Goal: Find specific page/section: Find specific page/section

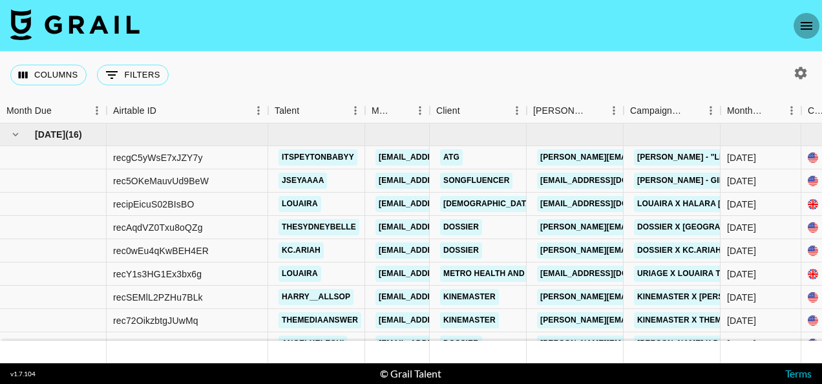
click at [802, 24] on icon "open drawer" at bounding box center [806, 26] width 16 height 16
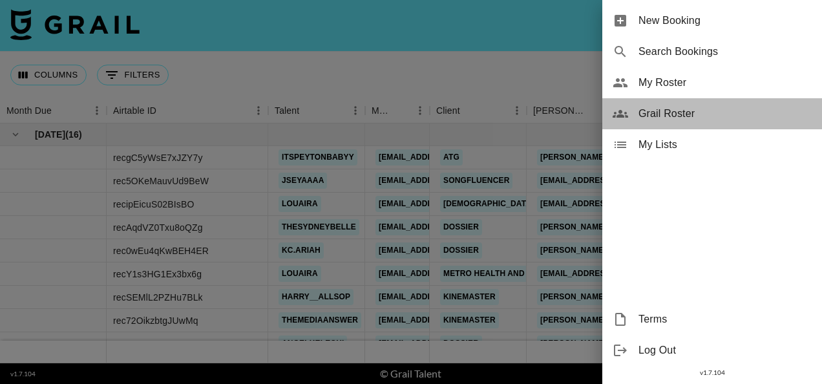
click at [674, 110] on span "Grail Roster" at bounding box center [724, 114] width 173 height 16
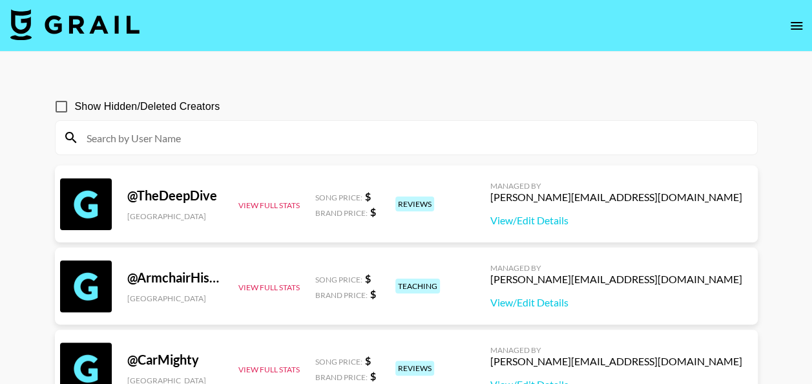
click at [65, 104] on input "Show Hidden/Deleted Creators" at bounding box center [61, 106] width 27 height 27
checkbox input "true"
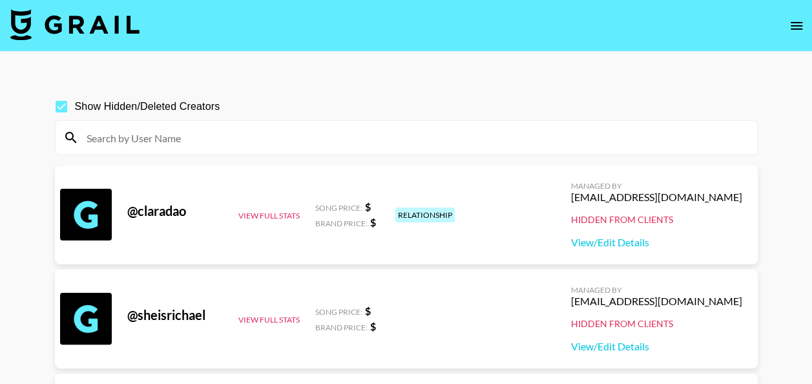
click at [257, 134] on input at bounding box center [414, 137] width 670 height 21
click at [388, 44] on nav at bounding box center [406, 26] width 812 height 52
click at [83, 23] on img at bounding box center [74, 24] width 129 height 31
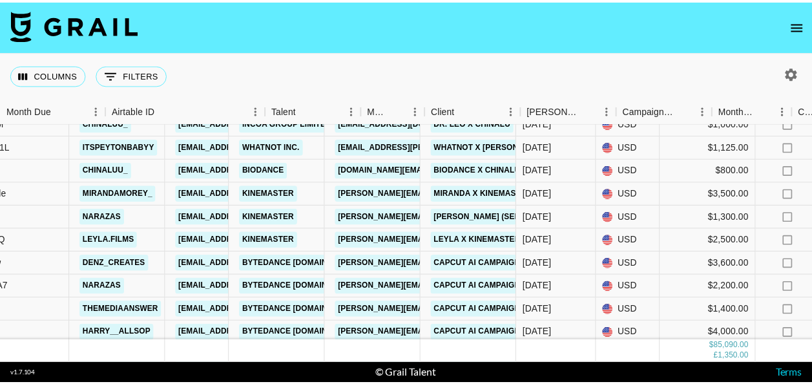
scroll to position [1001, 0]
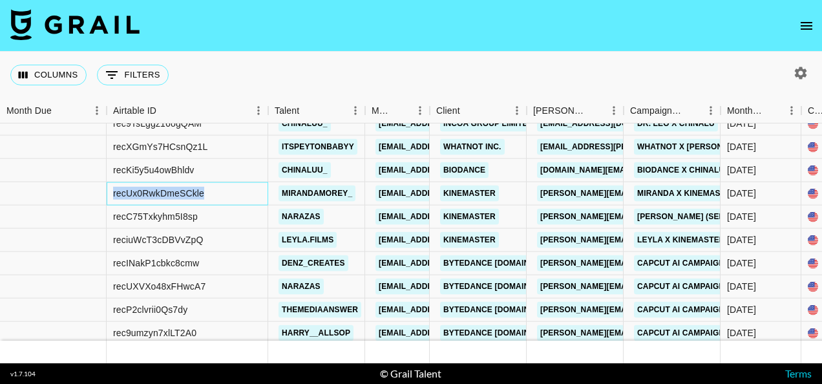
drag, startPoint x: 204, startPoint y: 190, endPoint x: 112, endPoint y: 198, distance: 92.7
click at [112, 198] on div "recUx0RwkDmeSCkle" at bounding box center [187, 193] width 161 height 23
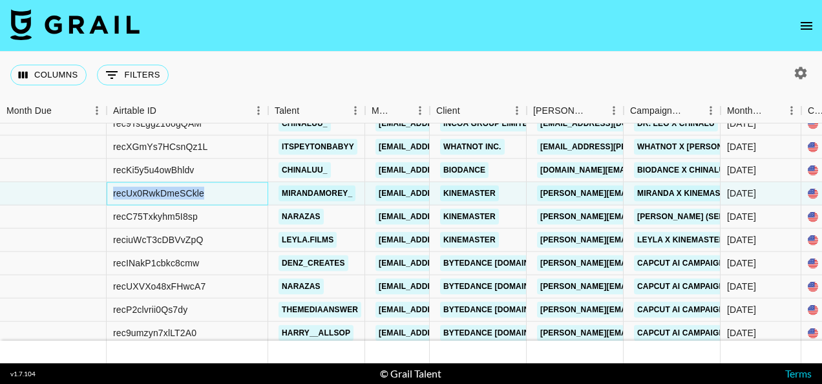
copy div "recUx0RwkDmeSCkle"
click at [804, 22] on icon "open drawer" at bounding box center [806, 26] width 12 height 8
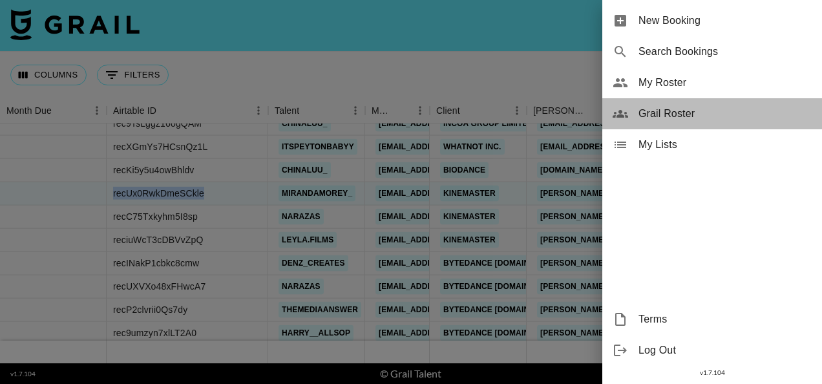
click at [688, 114] on span "Grail Roster" at bounding box center [724, 114] width 173 height 16
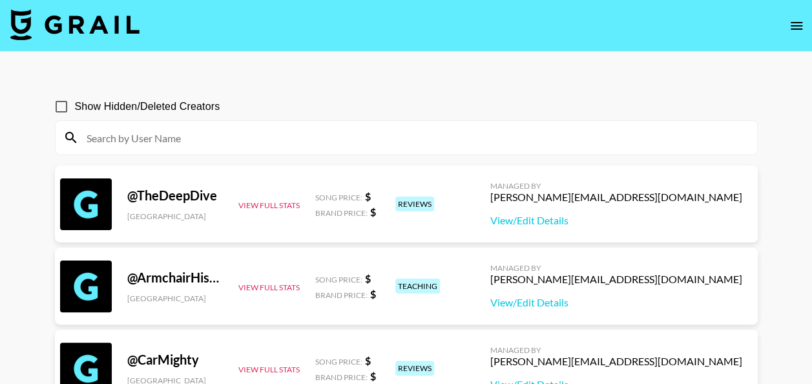
click at [57, 110] on input "Show Hidden/Deleted Creators" at bounding box center [61, 106] width 27 height 27
checkbox input "true"
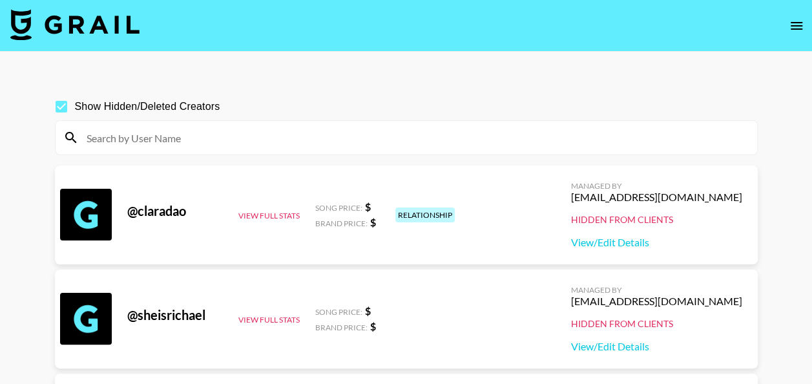
click at [116, 134] on input at bounding box center [414, 137] width 670 height 21
paste input "twirlingpages_"
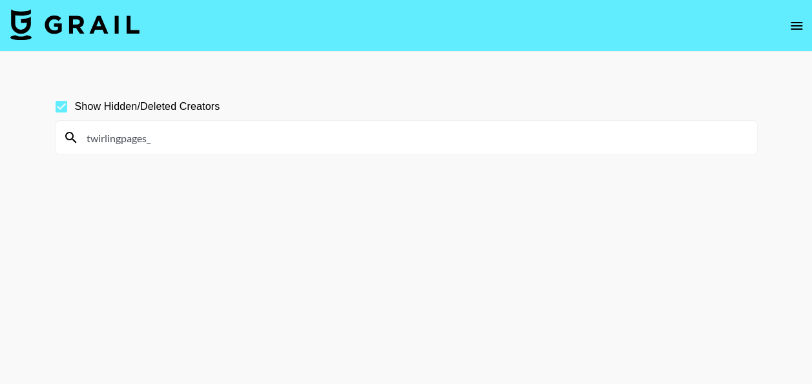
paste input "lgarashii"
paste input "katiexsocials"
type input "v"
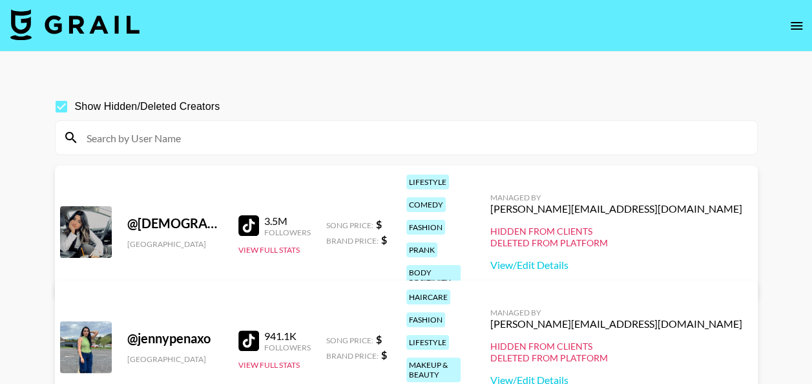
paste input "tinaghazidigita"
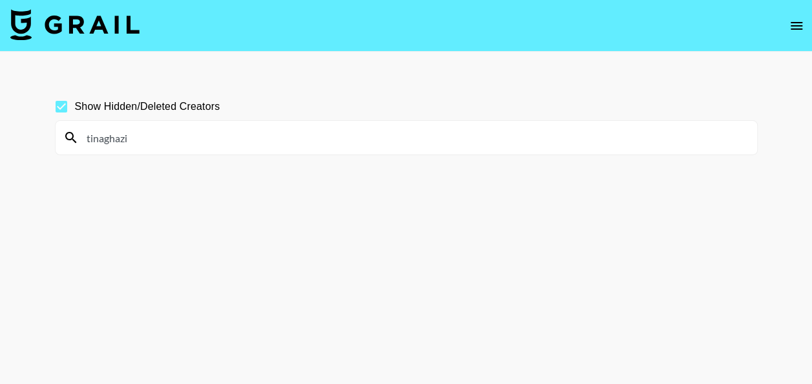
paste input "colleenelizabeth.ny"
paste input "jenayroseofficial"
paste input "kia.[PERSON_NAME]"
paste input "veranothing"
paste input "noelicreates"
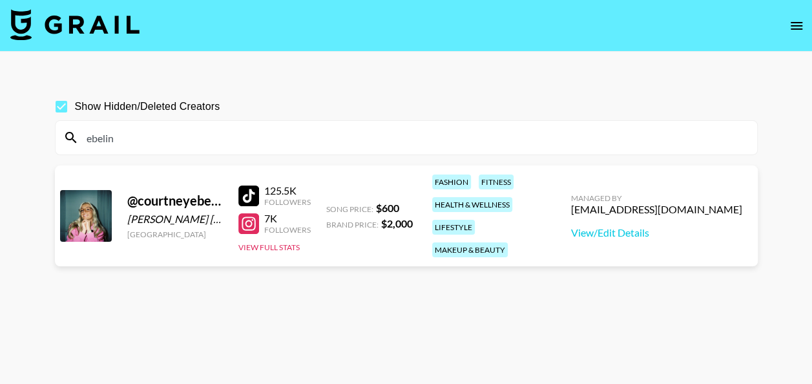
paste input "lauu_kzallaz"
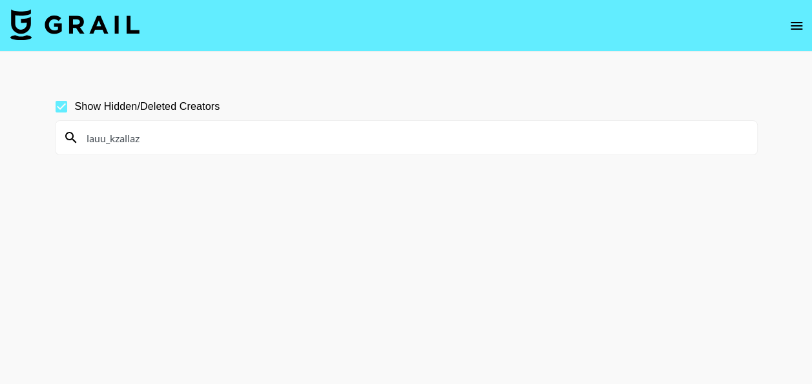
drag, startPoint x: 149, startPoint y: 140, endPoint x: 74, endPoint y: 142, distance: 74.3
click at [74, 142] on div "lauu_kzallaz" at bounding box center [406, 138] width 701 height 34
paste input "lovealldesignco"
paste input "shopmaddiegreen"
paste input "laurareidd"
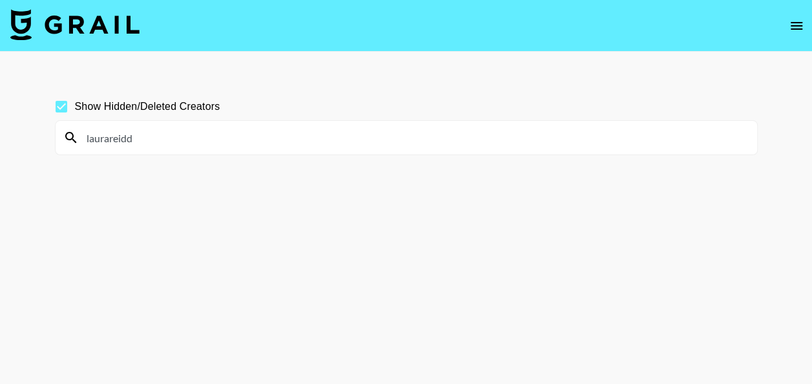
paste input "dayananikoll"
paste input "allyblaireco"
paste input "stevenwommack"
paste input "harpercarrollai"
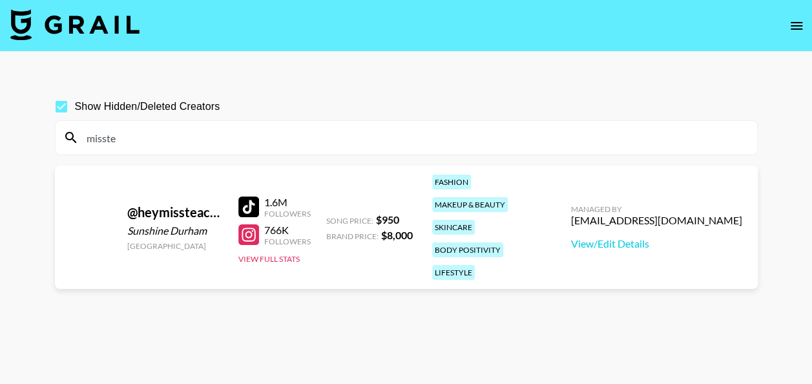
type input "misste"
